Goal: Task Accomplishment & Management: Manage account settings

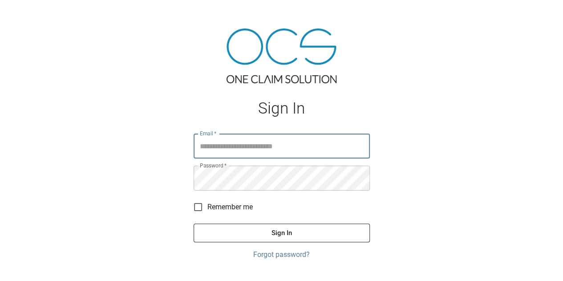
type input "**********"
click at [344, 232] on button "Sign In" at bounding box center [282, 233] width 176 height 19
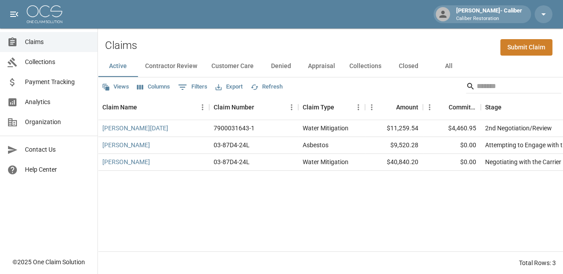
click at [443, 70] on button "All" at bounding box center [449, 66] width 40 height 21
